Goal: Task Accomplishment & Management: Manage account settings

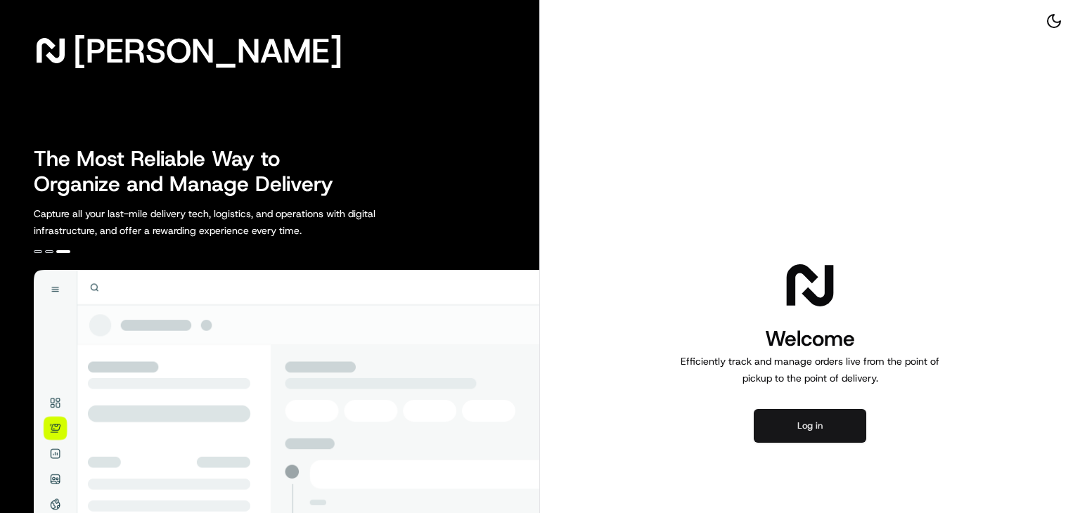
click at [763, 413] on button "Log in" at bounding box center [810, 426] width 112 height 34
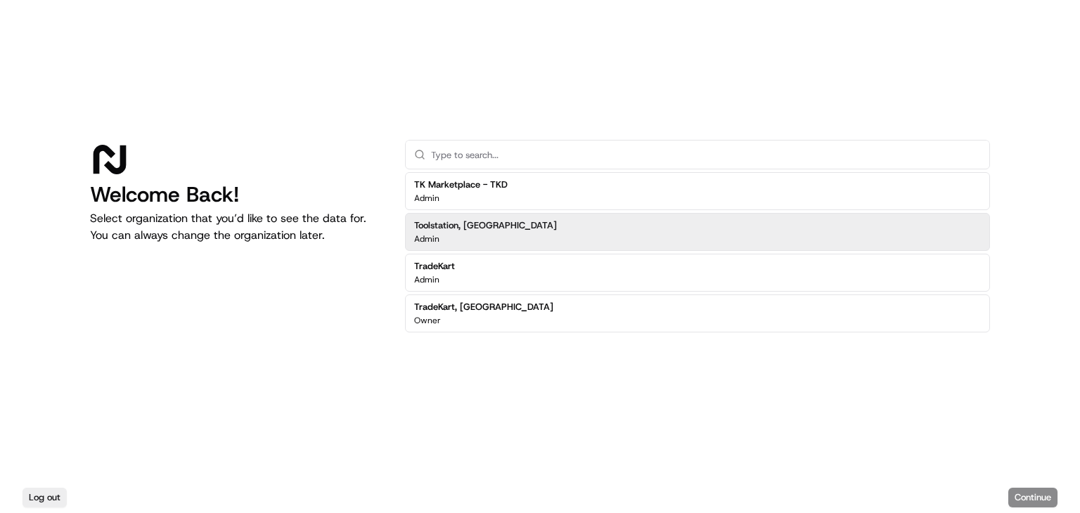
click at [515, 228] on div "Toolstation, [GEOGRAPHIC_DATA] Admin" at bounding box center [697, 232] width 585 height 38
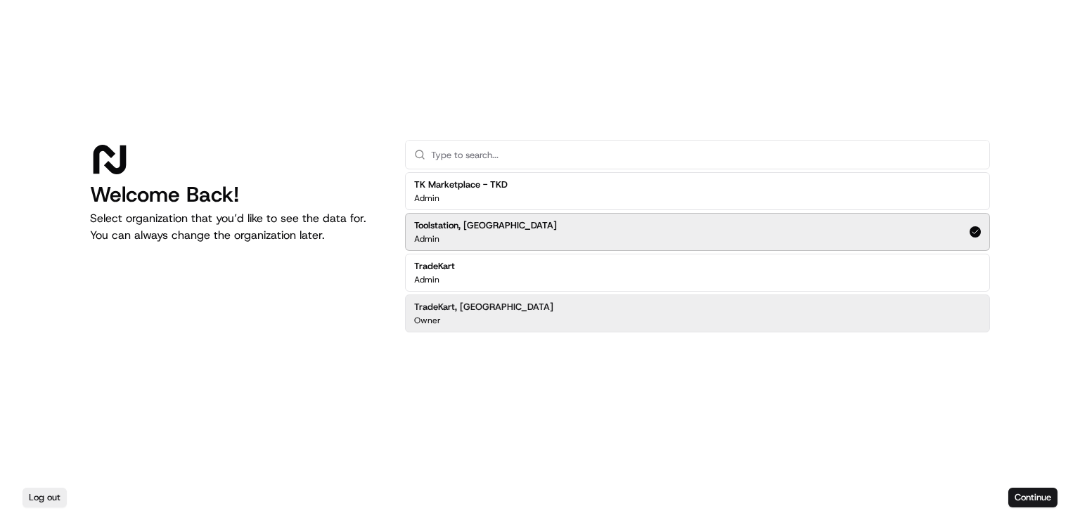
click at [1012, 484] on div "Log out Continue" at bounding box center [540, 497] width 1080 height 31
click at [1019, 490] on button "Continue" at bounding box center [1032, 498] width 49 height 20
